Goal: Find specific page/section: Find specific page/section

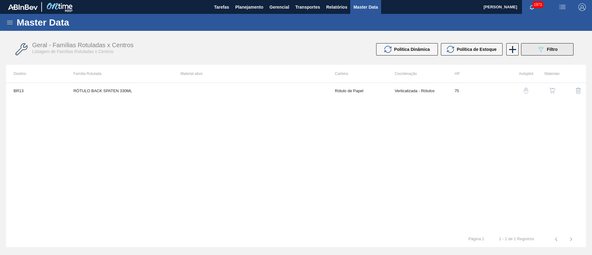
click at [539, 47] on icon "089F7B8B-B2A5-4AFE-B5C0-19BA573D28AC" at bounding box center [540, 49] width 7 height 7
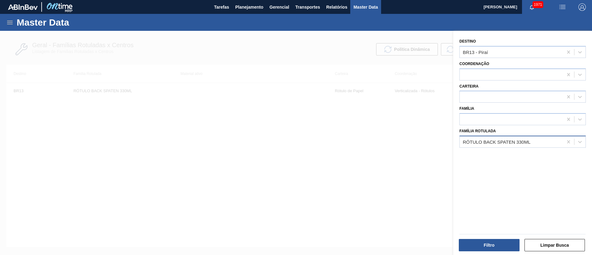
click at [508, 139] on div "RÓTULO BACK SPATEN 330ML" at bounding box center [497, 141] width 68 height 5
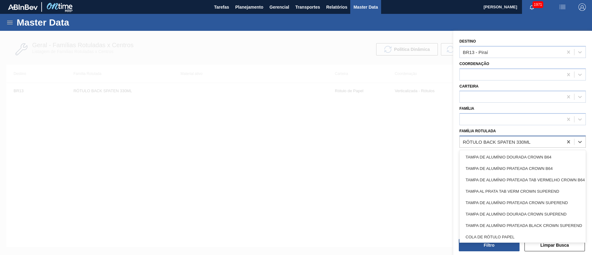
paste Rotulada "RÓTULO FRONT ORIGINAL OW 300ML"
type Rotulada "RÓTULO FRONT ORIGINAL OW 300ML"
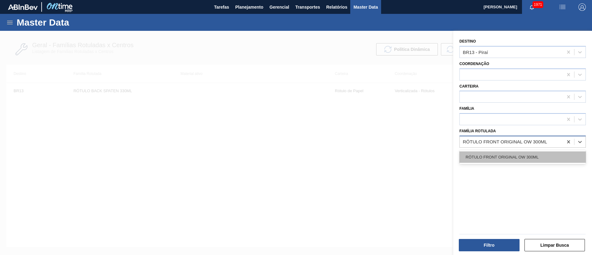
click at [499, 156] on div "RÓTULO FRONT ORIGINAL OW 300ML" at bounding box center [522, 156] width 126 height 11
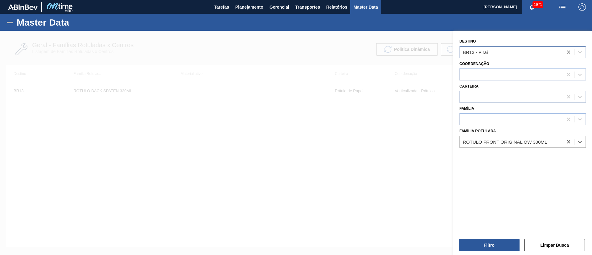
click at [570, 52] on icon at bounding box center [568, 52] width 6 height 6
click at [488, 244] on button "Filtro" at bounding box center [489, 245] width 61 height 12
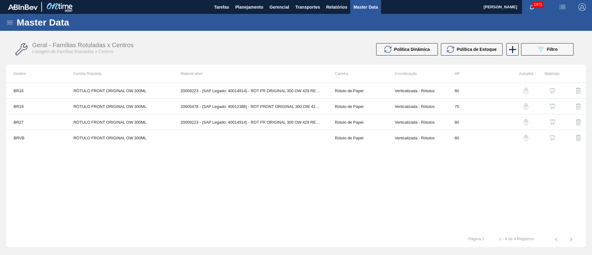
click at [550, 91] on img "button" at bounding box center [552, 91] width 6 height 6
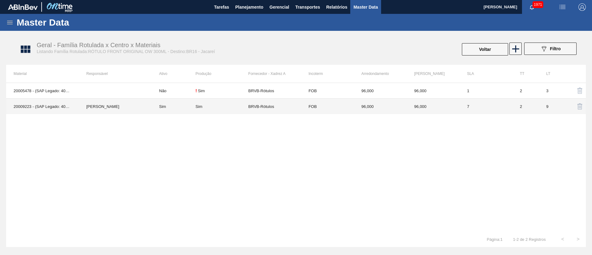
click at [241, 103] on td "Sim" at bounding box center [221, 107] width 53 height 16
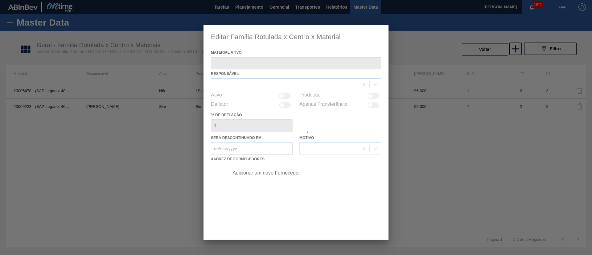
type ativo "20009223 - (SAP Legado: 40014914) - ROT FR ORIGINAL 300 OW 429 REV03 CX60MIL"
checkbox input "true"
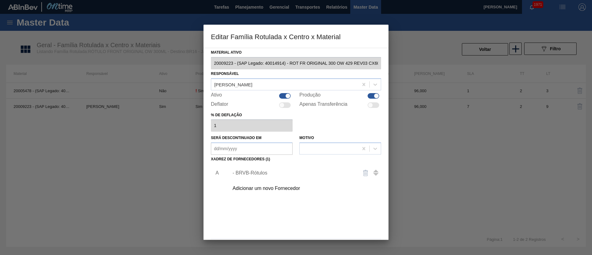
scroll to position [0, 10]
click at [382, 66] on div "Material ativo 20009223 - (SAP Legado: 40014914) - ROT FR ORIGINAL 300 OW 429 R…" at bounding box center [295, 144] width 185 height 192
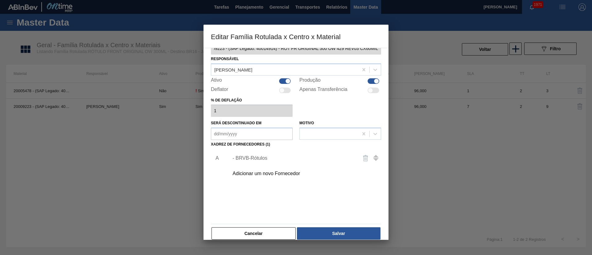
scroll to position [23, 0]
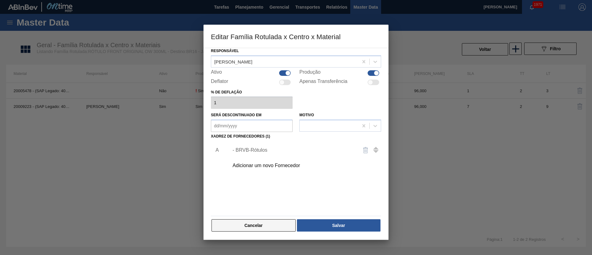
click at [247, 222] on button "Cancelar" at bounding box center [253, 225] width 84 height 12
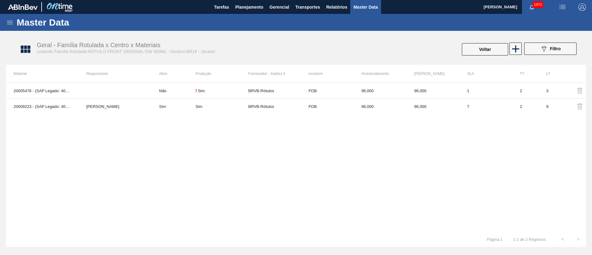
click at [5, 24] on div "Master Data" at bounding box center [296, 22] width 592 height 17
click at [10, 24] on icon at bounding box center [10, 23] width 6 height 4
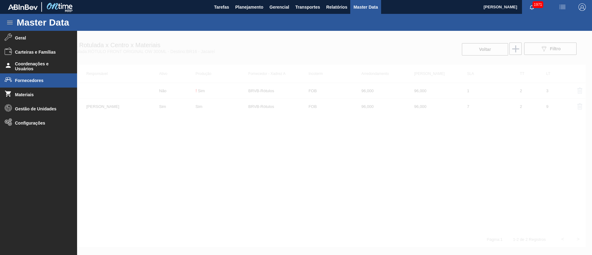
click at [33, 82] on span "Fornecedores" at bounding box center [40, 80] width 51 height 5
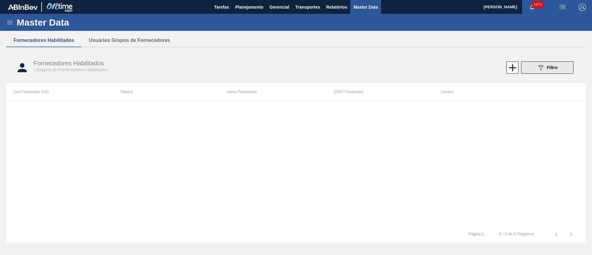
click at [546, 64] on div "089F7B8B-B2A5-4AFE-B5C0-19BA573D28AC Filtro" at bounding box center [547, 67] width 21 height 7
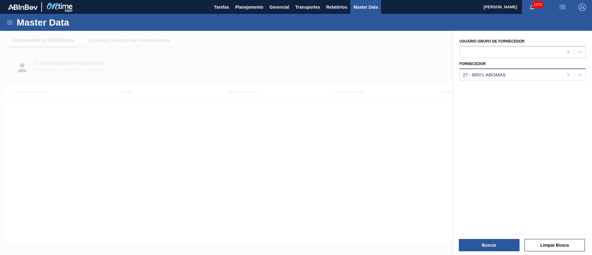
click at [493, 76] on div "27 - BRV1-AROMAS" at bounding box center [484, 74] width 43 height 5
type input "BRVB"
click at [392, 67] on div at bounding box center [296, 158] width 592 height 255
